Goal: Task Accomplishment & Management: Use online tool/utility

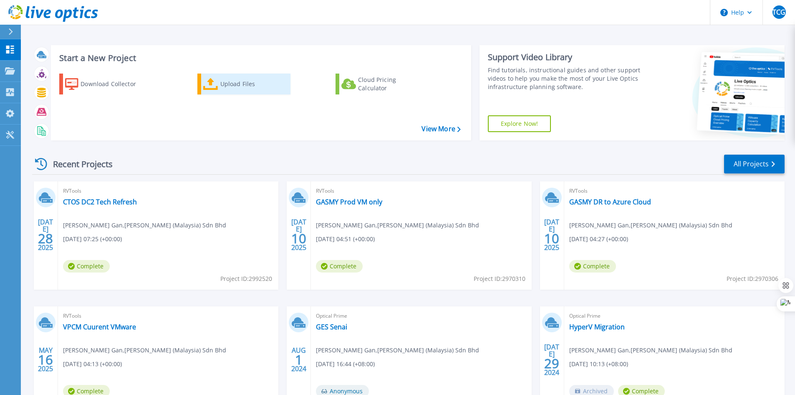
click at [221, 91] on div "Upload Files" at bounding box center [253, 84] width 67 height 17
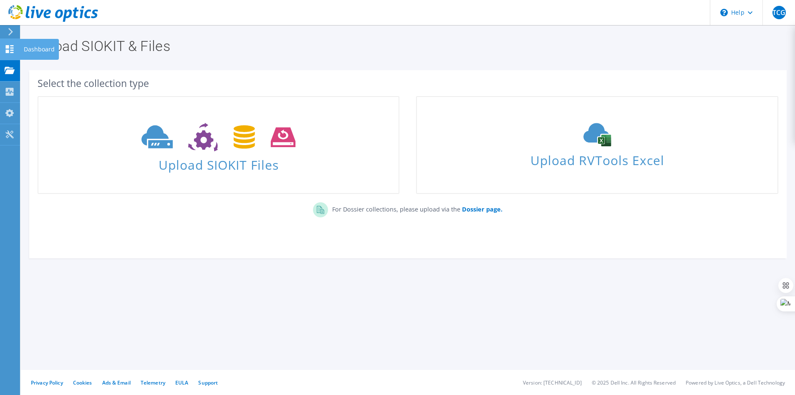
click at [35, 51] on div "Dashboard" at bounding box center [39, 49] width 39 height 21
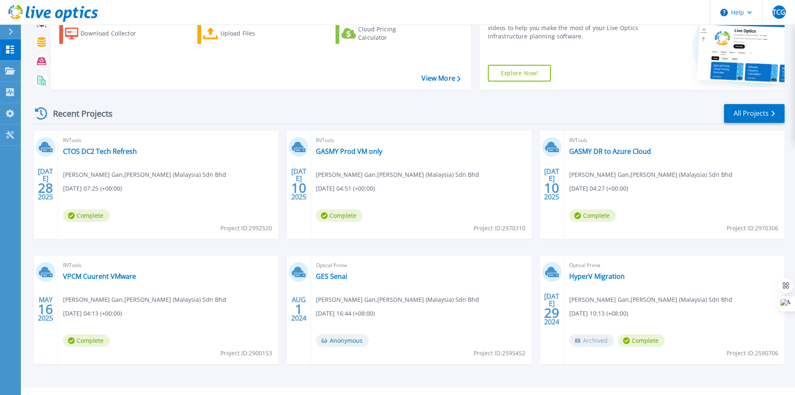
scroll to position [68, 0]
